Goal: Task Accomplishment & Management: Use online tool/utility

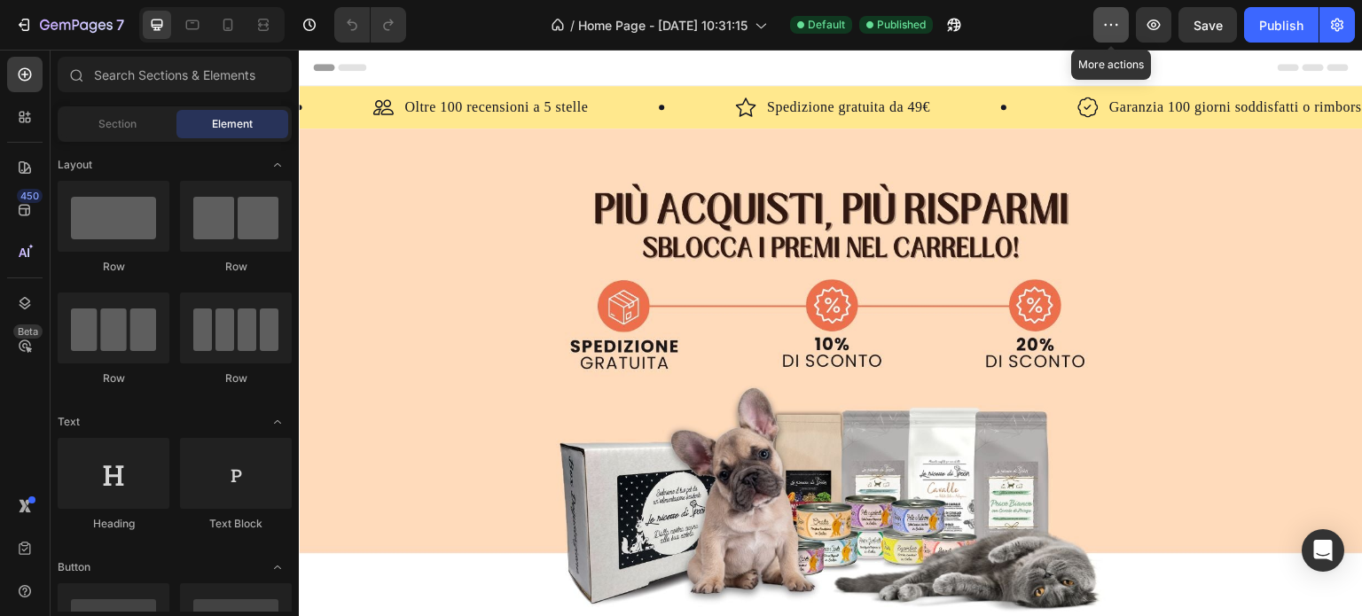
click at [1108, 32] on icon "button" at bounding box center [1111, 25] width 18 height 18
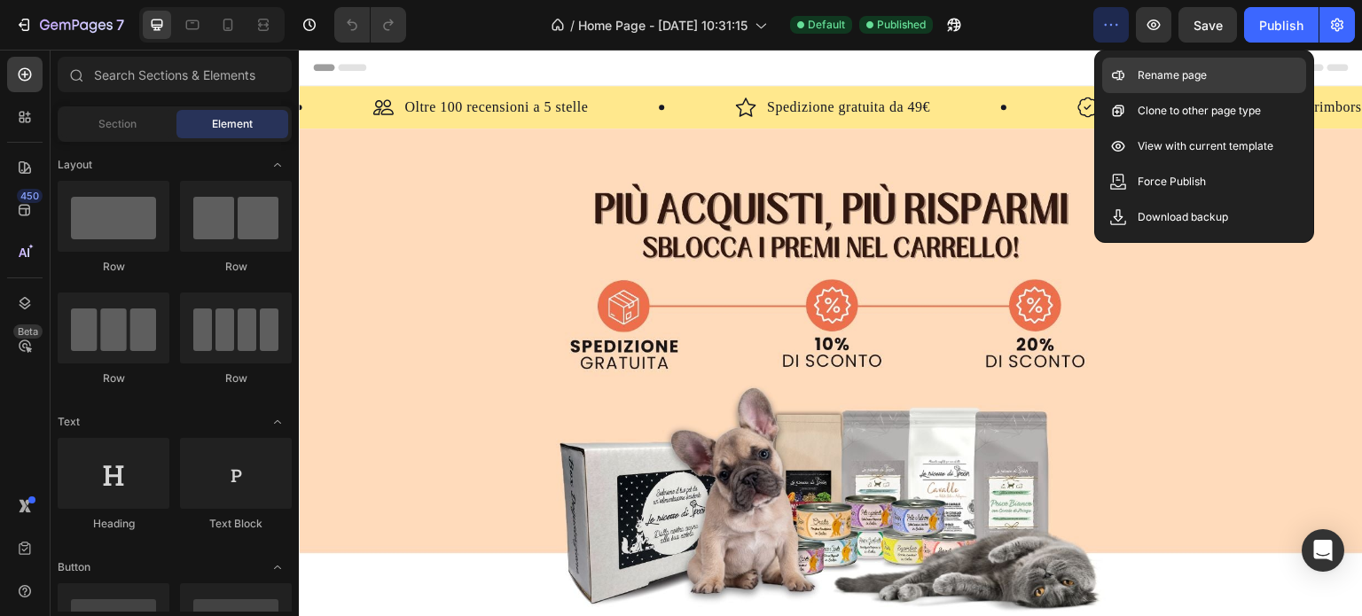
click at [1156, 74] on p "Rename page" at bounding box center [1172, 76] width 69 height 18
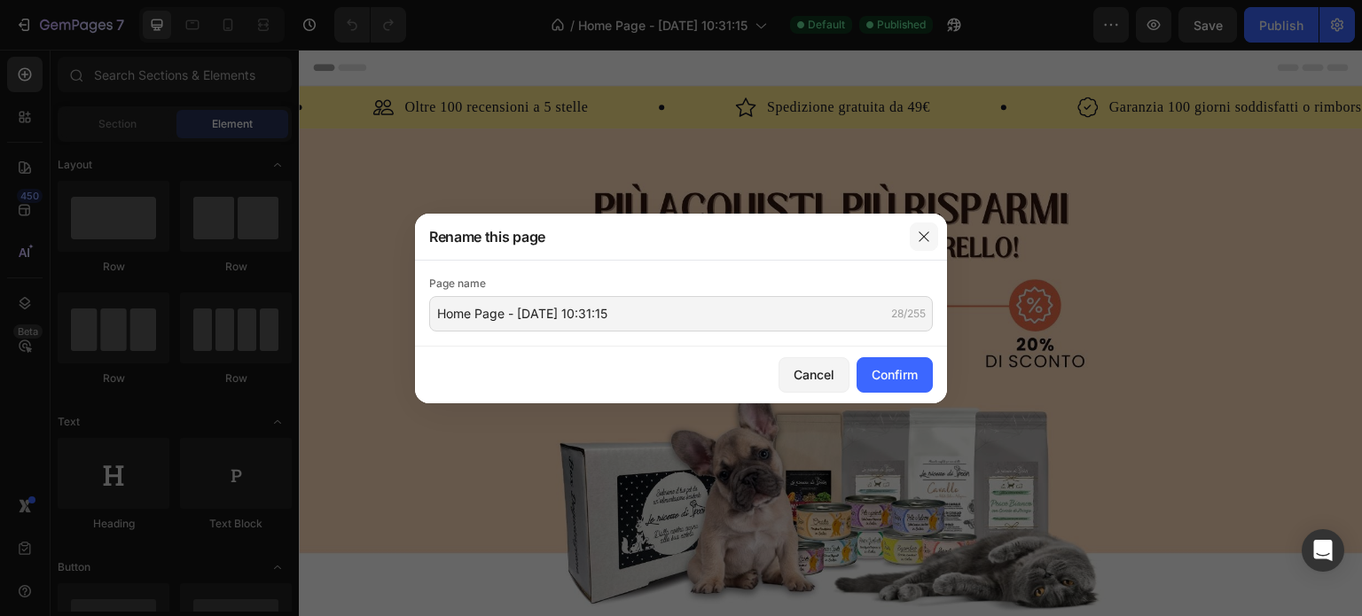
click at [923, 224] on button "button" at bounding box center [924, 237] width 28 height 28
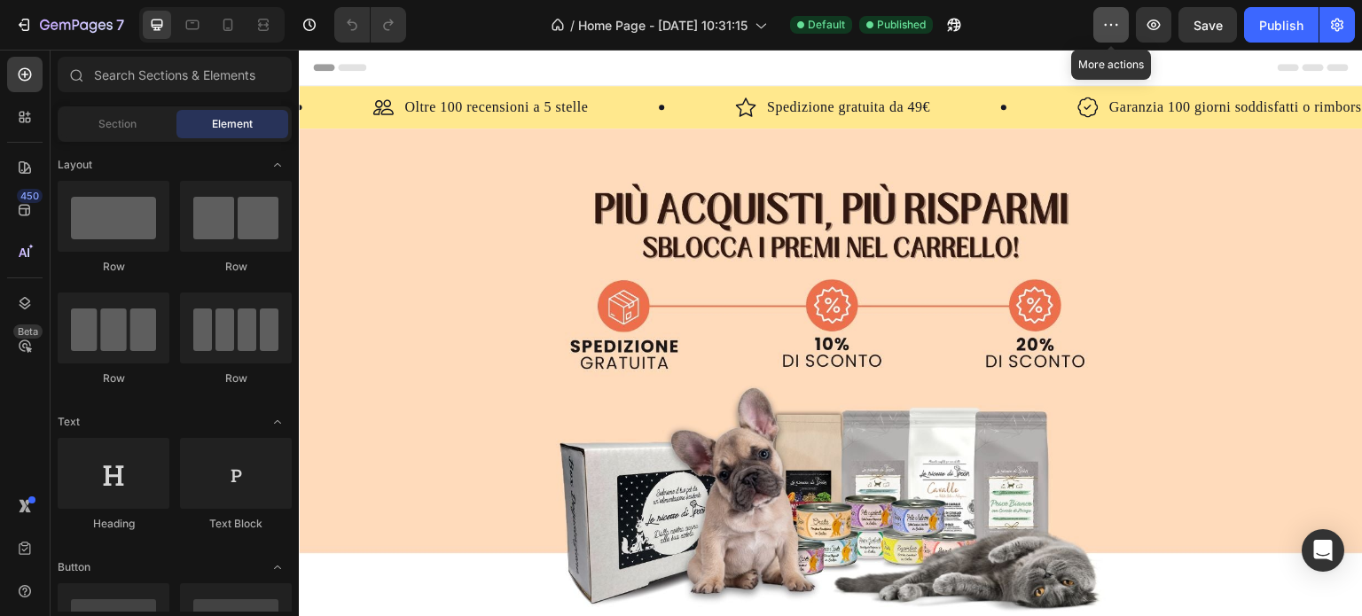
click at [1120, 24] on icon "button" at bounding box center [1111, 25] width 18 height 18
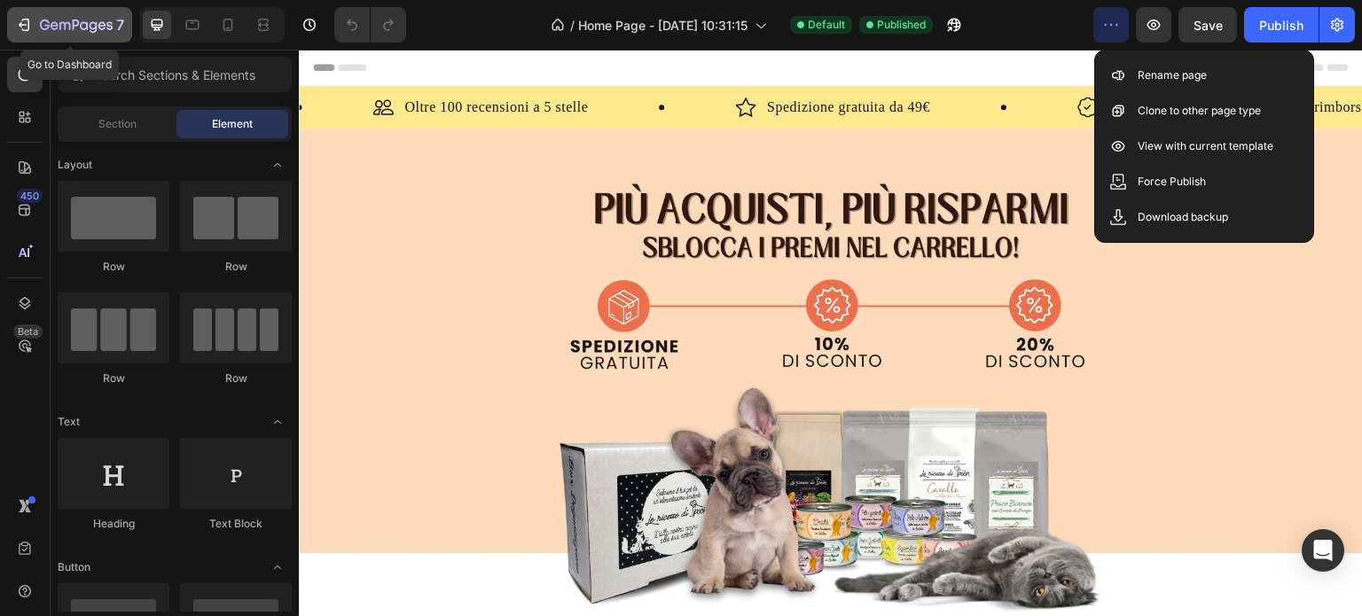
click at [16, 27] on icon "button" at bounding box center [24, 25] width 18 height 18
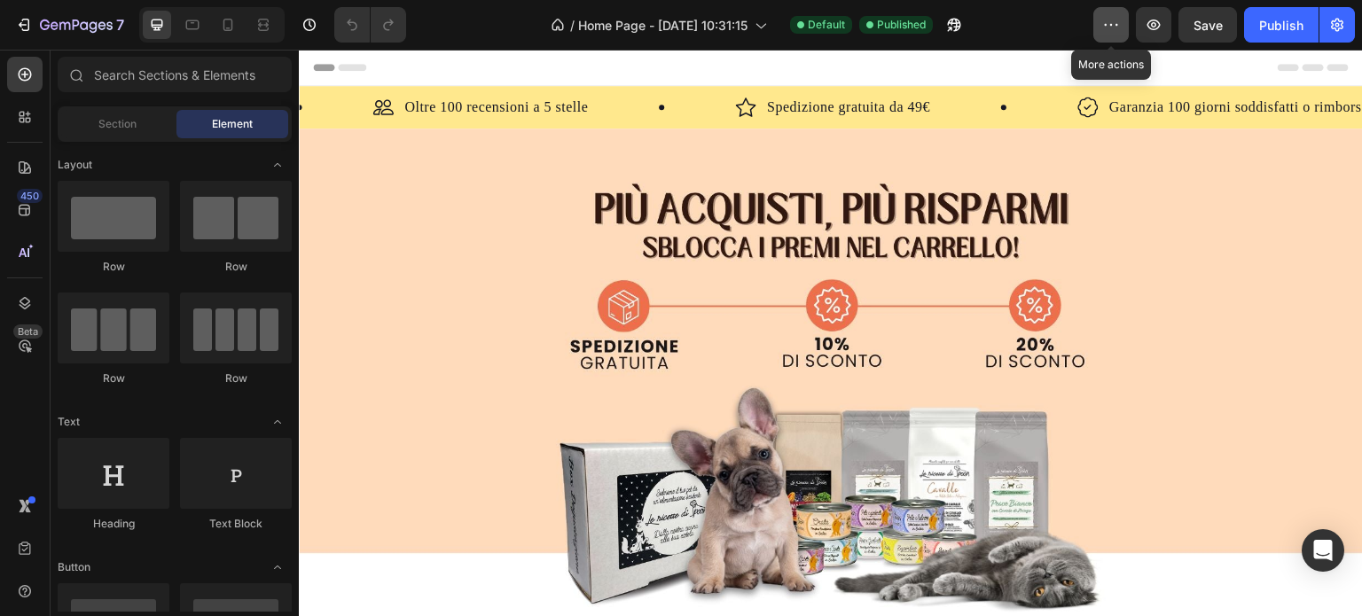
click at [1107, 23] on icon "button" at bounding box center [1111, 25] width 18 height 18
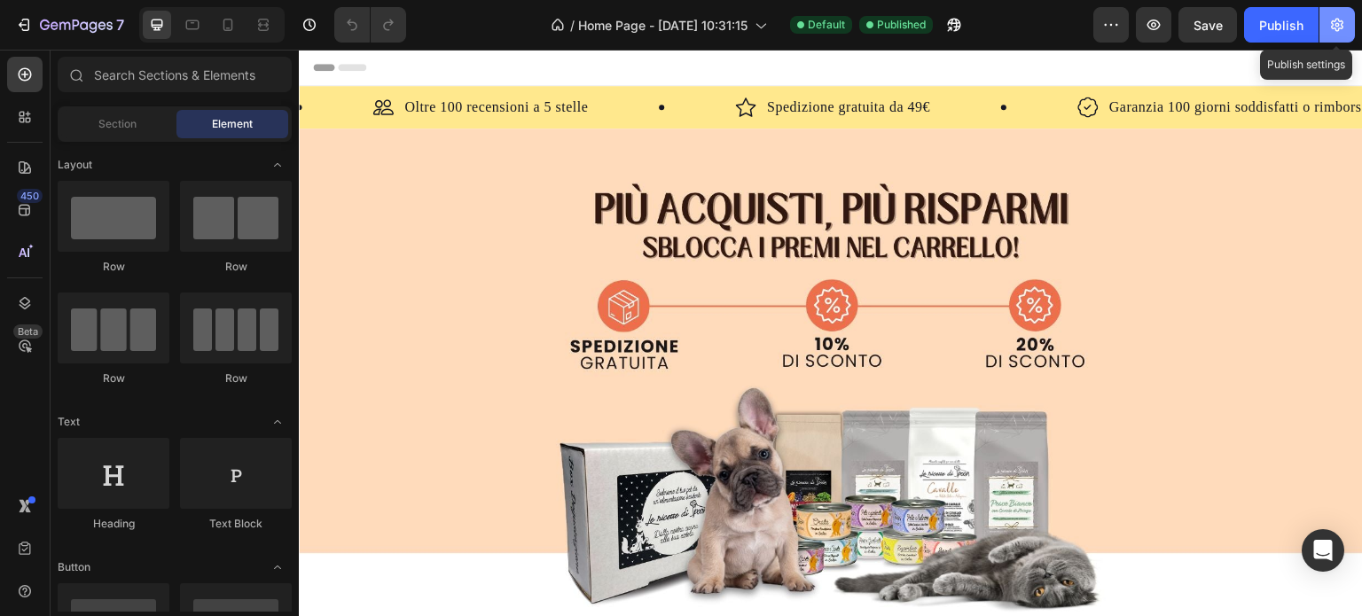
click at [1341, 17] on icon "button" at bounding box center [1337, 25] width 18 height 18
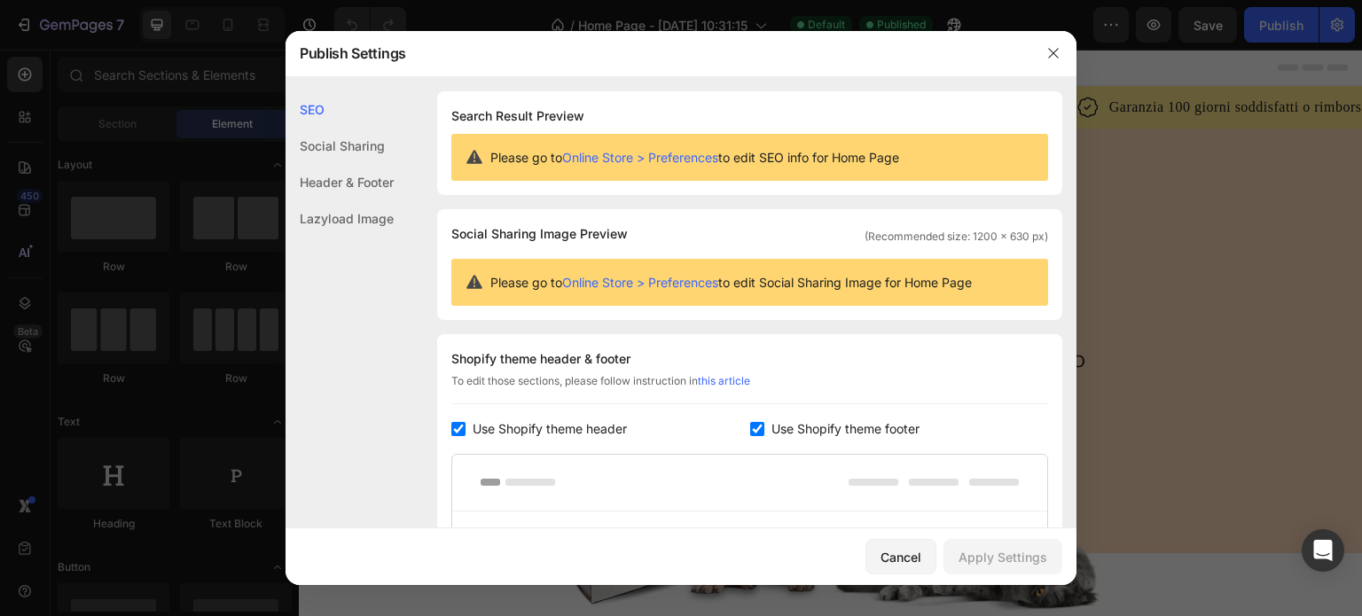
click at [362, 221] on div "Lazyload Image" at bounding box center [340, 218] width 108 height 36
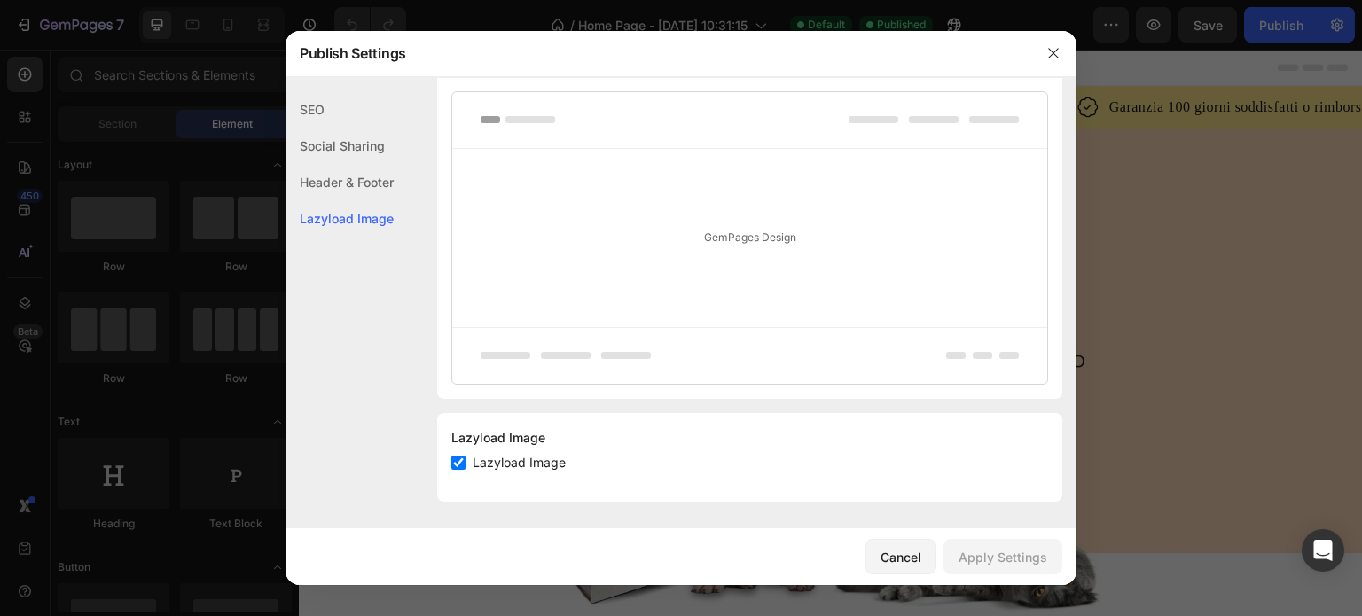
click at [364, 189] on div "Header & Footer" at bounding box center [340, 182] width 108 height 36
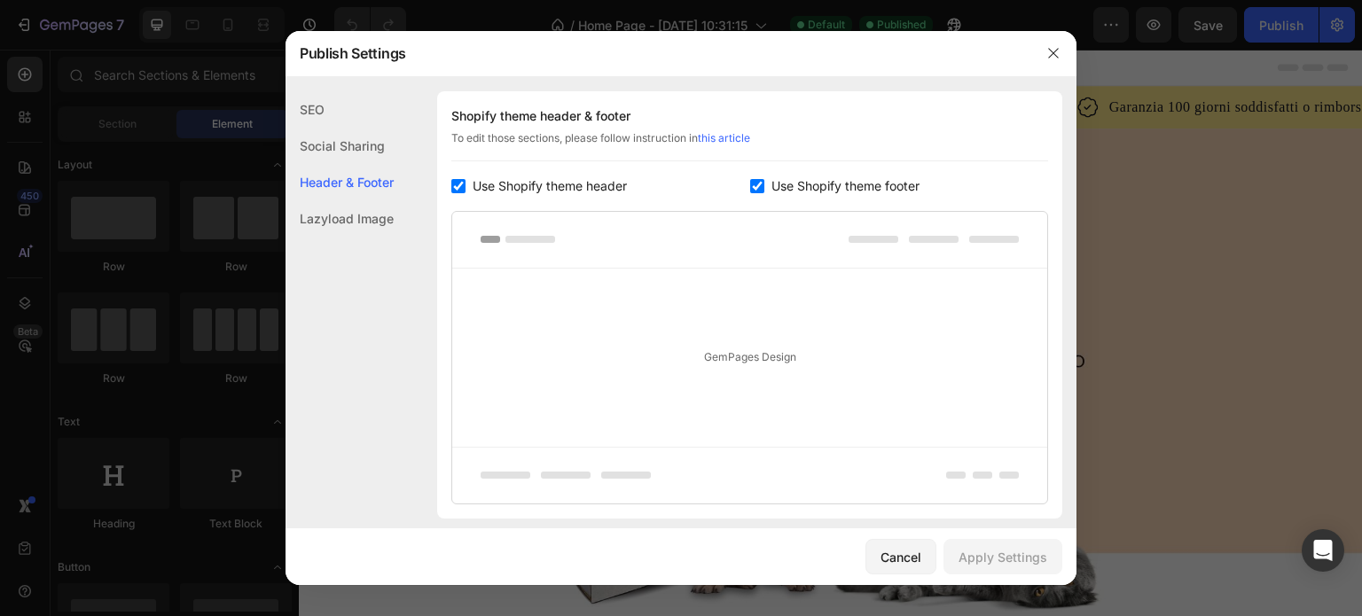
scroll to position [239, 0]
click at [309, 110] on div "SEO" at bounding box center [340, 109] width 108 height 36
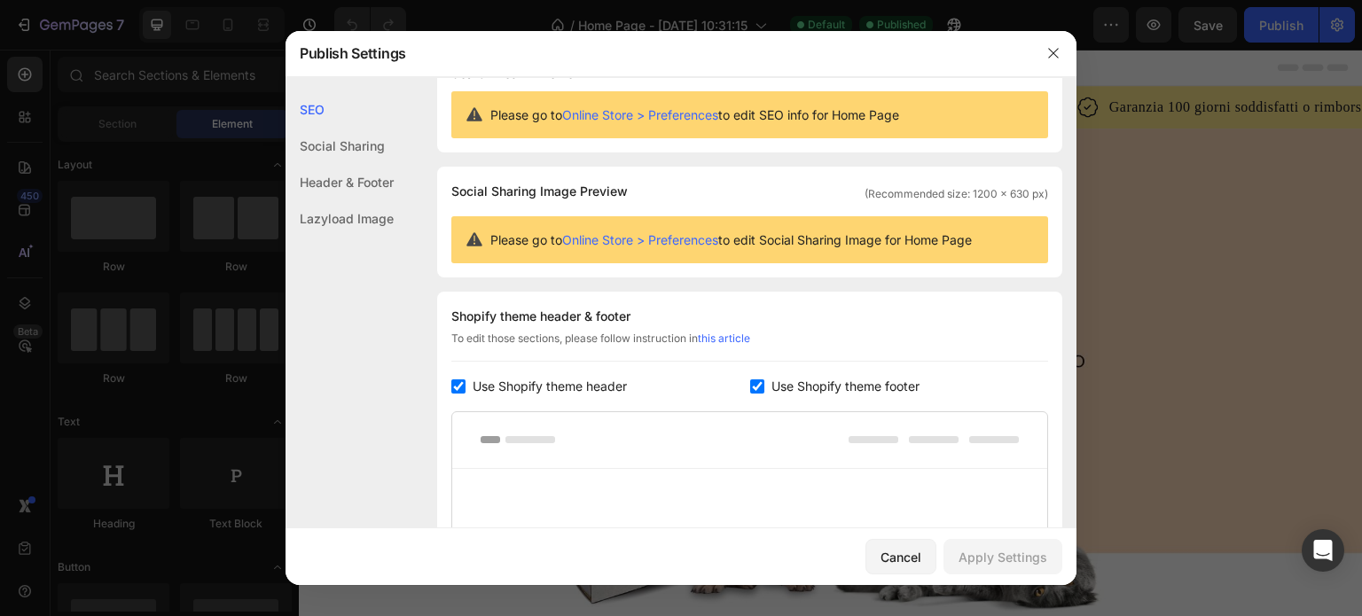
scroll to position [0, 0]
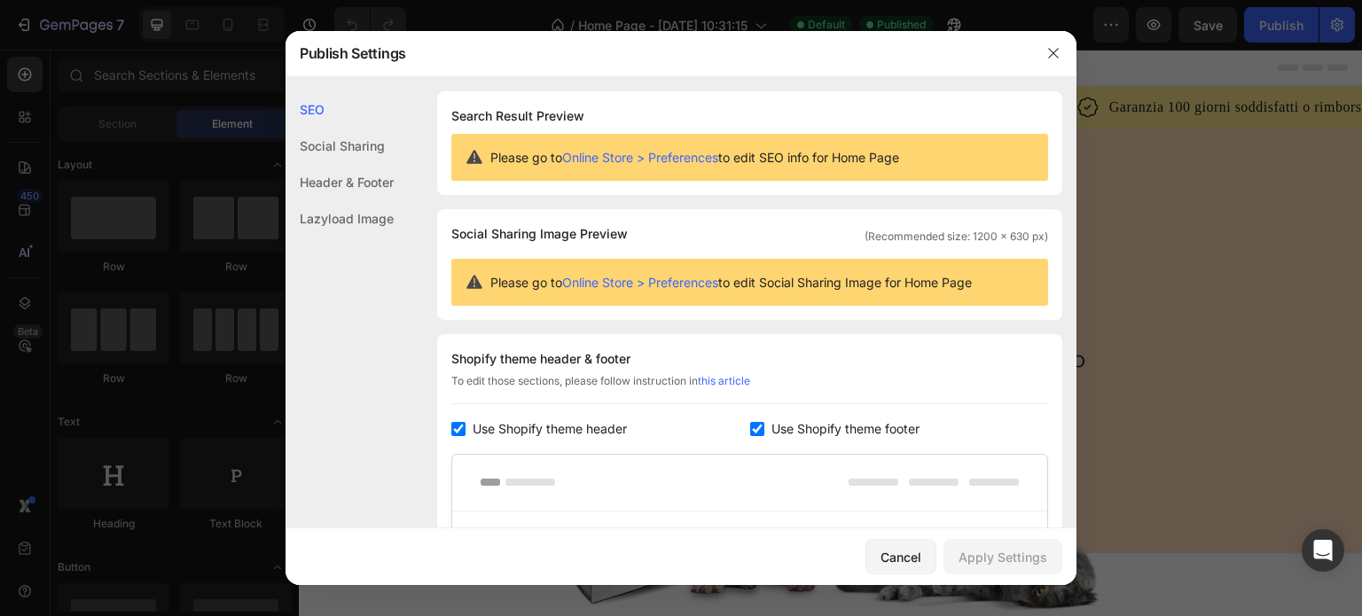
click at [334, 152] on div "Social Sharing" at bounding box center [340, 146] width 108 height 36
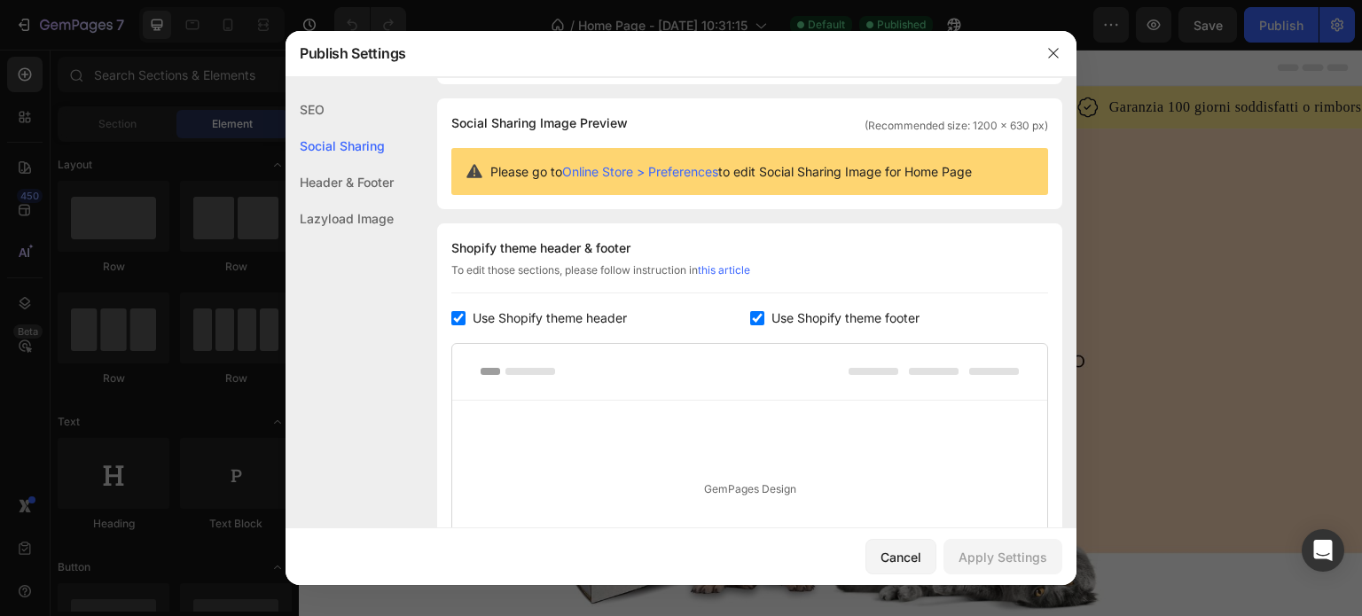
scroll to position [113, 0]
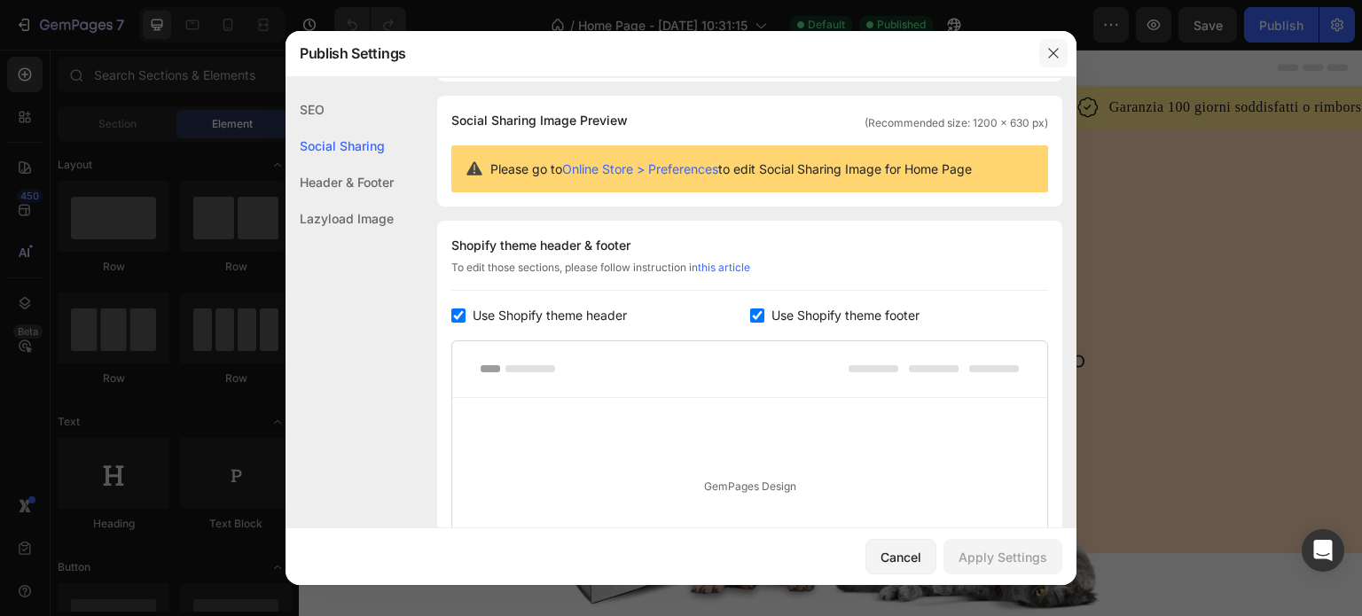
drag, startPoint x: 749, startPoint y: 2, endPoint x: 1047, endPoint y: 51, distance: 302.0
click at [1047, 51] on icon "button" at bounding box center [1053, 53] width 14 height 14
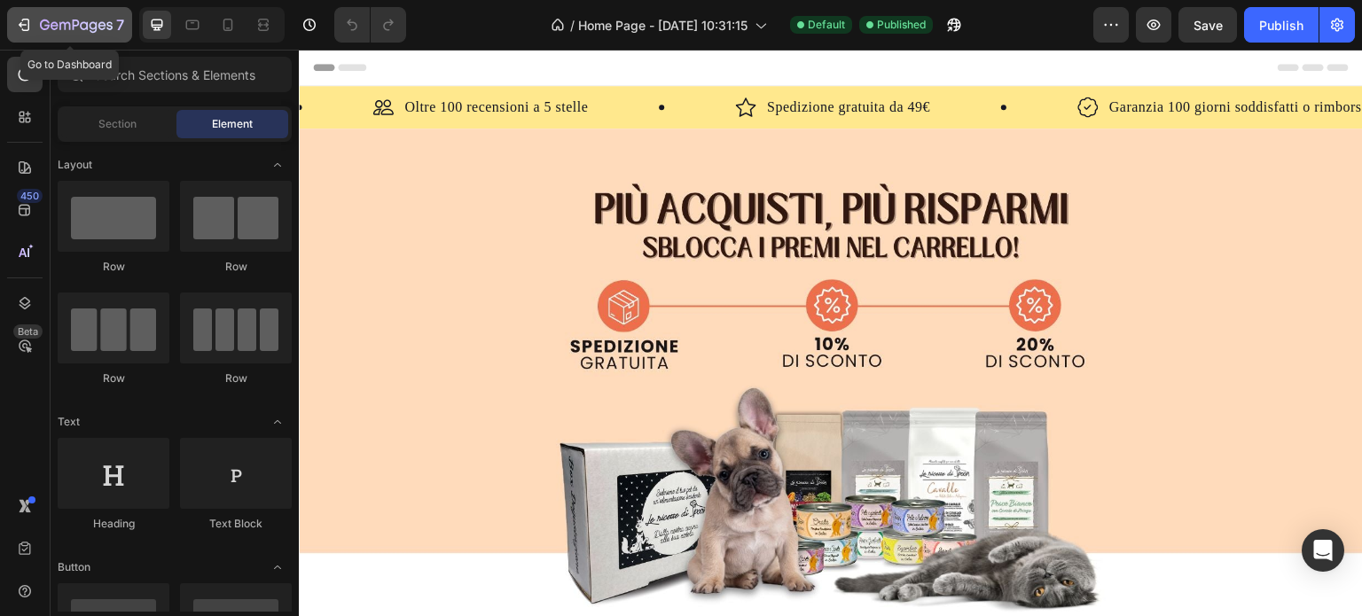
click at [51, 27] on icon "button" at bounding box center [55, 25] width 8 height 8
